Goal: Task Accomplishment & Management: Use online tool/utility

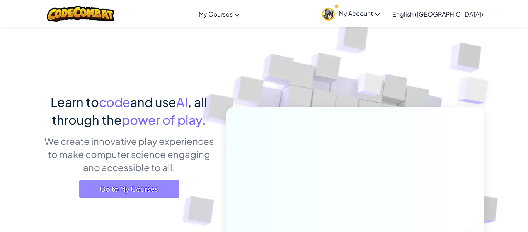
click at [152, 191] on span "Go to My Courses" at bounding box center [129, 188] width 101 height 19
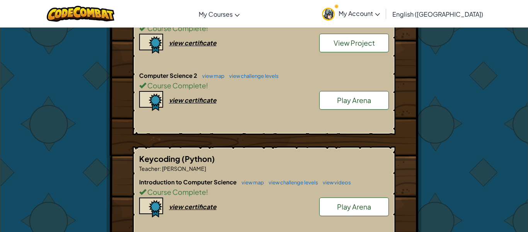
scroll to position [338, 0]
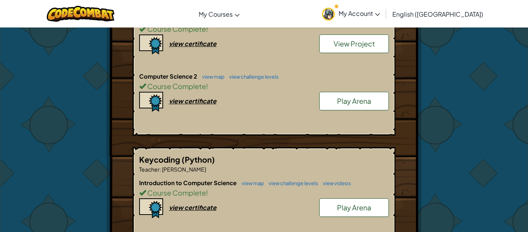
click at [326, 97] on link "Play Arena" at bounding box center [354, 101] width 70 height 19
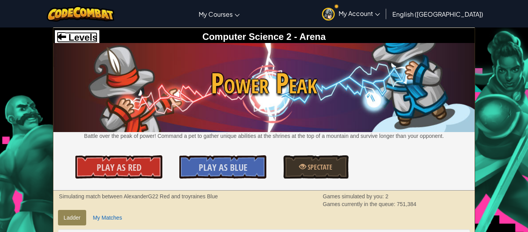
click at [63, 38] on span at bounding box center [61, 36] width 9 height 9
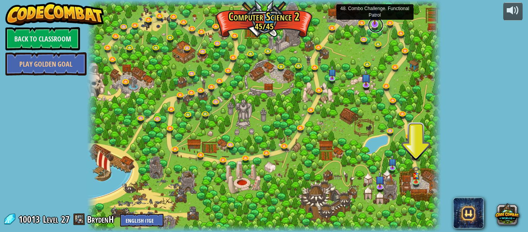
click at [372, 28] on link at bounding box center [375, 24] width 15 height 15
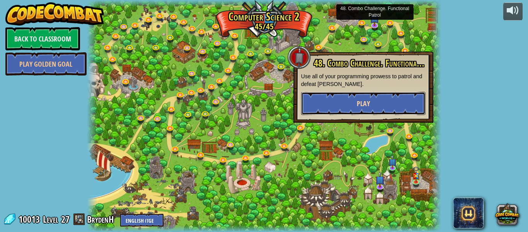
click at [369, 110] on button "Play" at bounding box center [363, 103] width 125 height 23
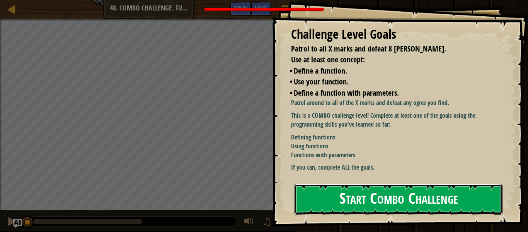
click at [323, 188] on button "Start Combo Challenge" at bounding box center [399, 199] width 208 height 31
